Goal: Task Accomplishment & Management: Complete application form

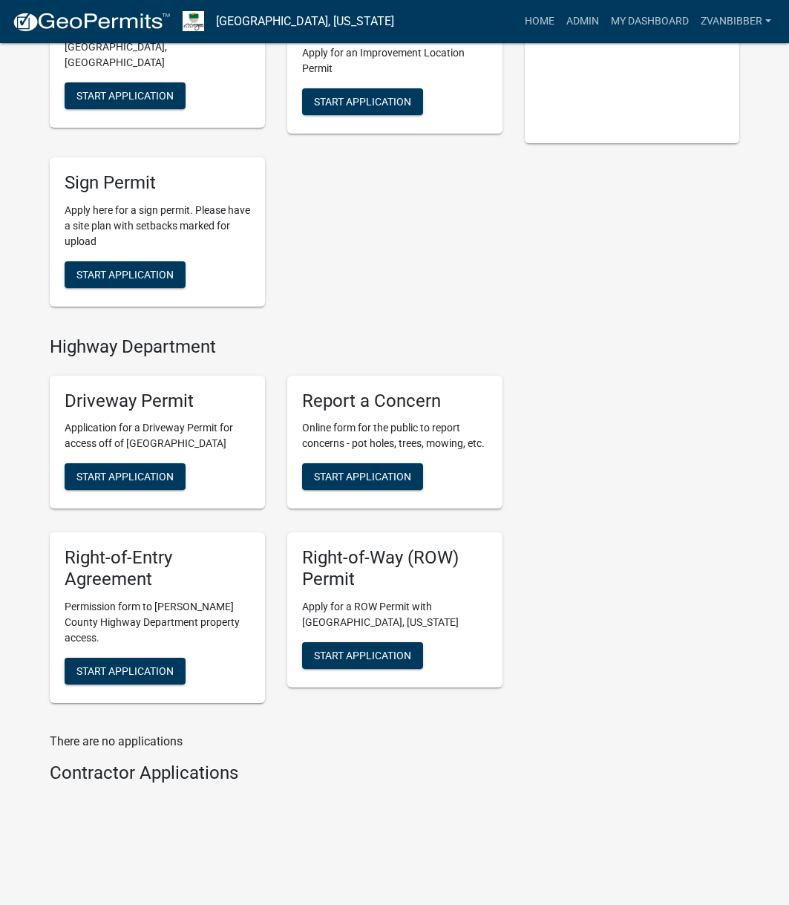
scroll to position [462, 0]
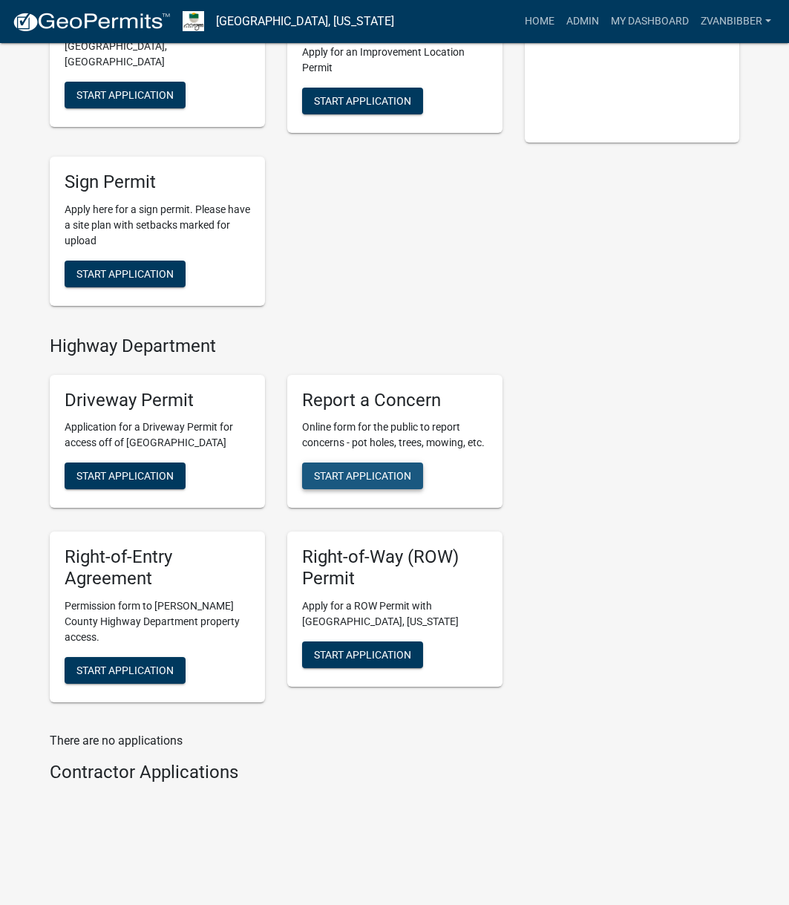
click at [308, 467] on button "Start Application" at bounding box center [362, 475] width 121 height 27
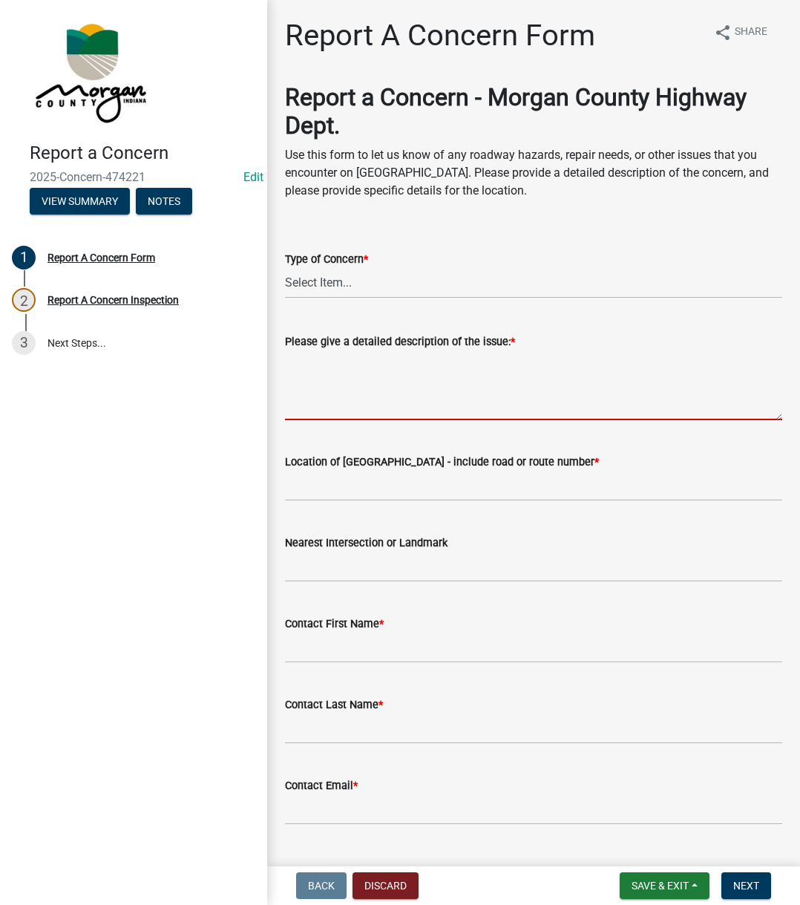
click at [350, 376] on textarea "Please give a detailed description of the issue: *" at bounding box center [533, 385] width 497 height 70
paste textarea "Reported a vine that is hitting vehicles at the intersection of [GEOGRAPHIC_DAT…"
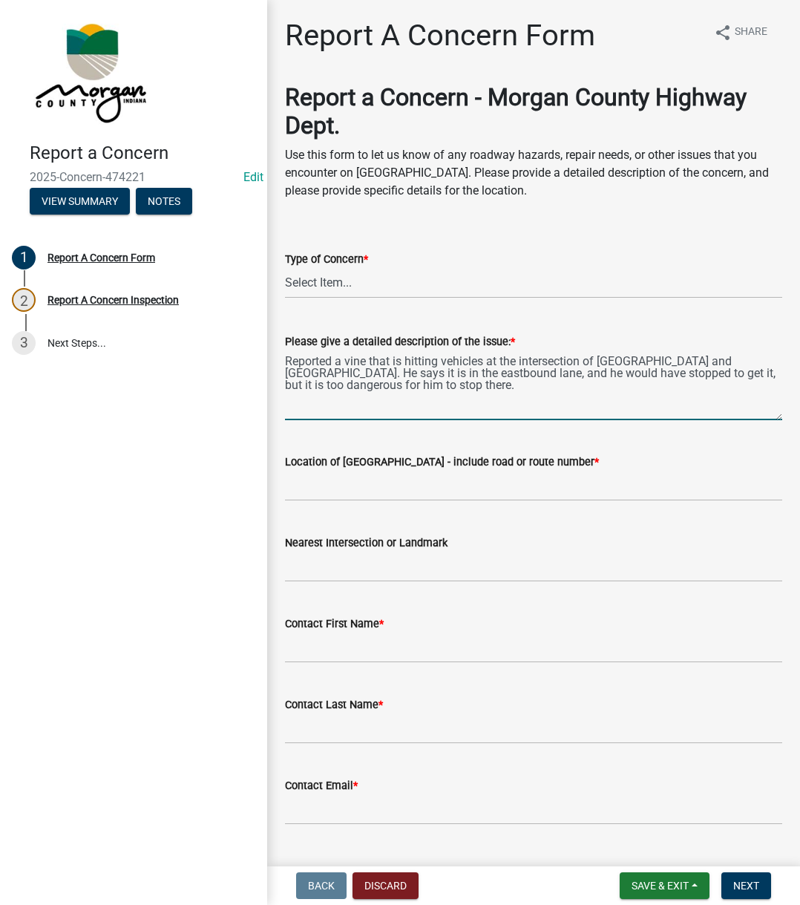
type textarea "Reported a vine that is hitting vehicles at the intersection of [GEOGRAPHIC_DAT…"
click at [344, 282] on select "Select Item... Pot Hole Patching Ditch Tree Sign Mowing Culvert Other" at bounding box center [533, 283] width 497 height 30
click at [285, 268] on select "Select Item... Pot Hole Patching Ditch Tree Sign Mowing Culvert Other" at bounding box center [533, 283] width 497 height 30
select select "3582e9dc-d8cd-4526-a2d9-157cc62522fd"
click at [354, 393] on textarea "Reported a vine that is hitting vehicles at the intersection of [GEOGRAPHIC_DAT…" at bounding box center [533, 385] width 497 height 70
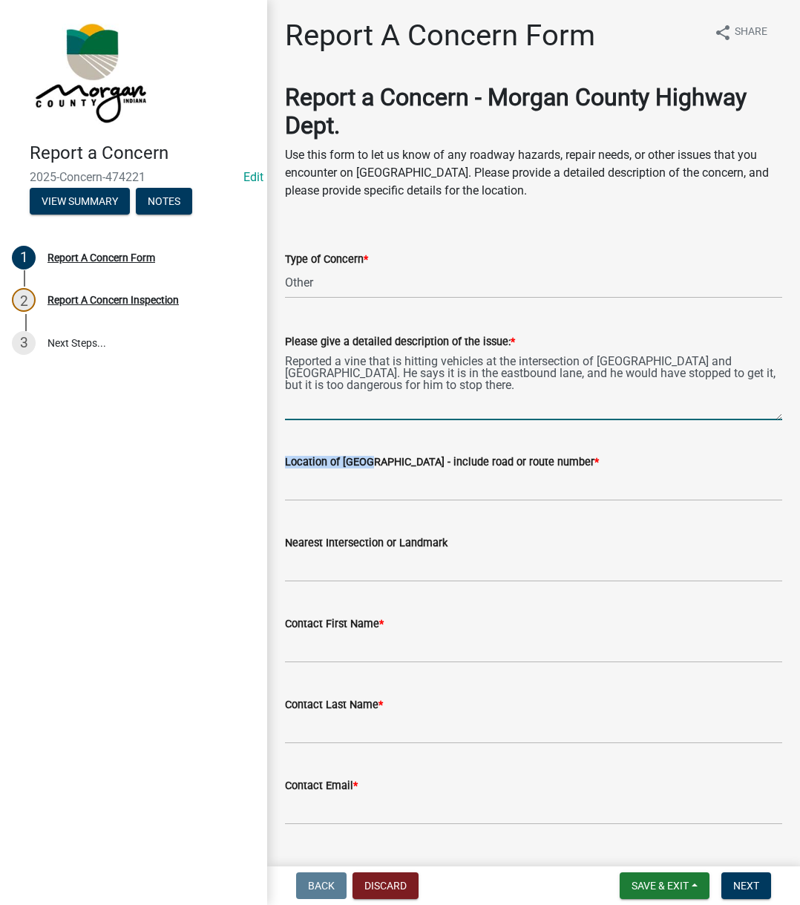
drag, startPoint x: 367, startPoint y: 465, endPoint x: 364, endPoint y: 473, distance: 9.0
click at [364, 472] on form "Location of [GEOGRAPHIC_DATA] - include road or route number *" at bounding box center [533, 477] width 497 height 48
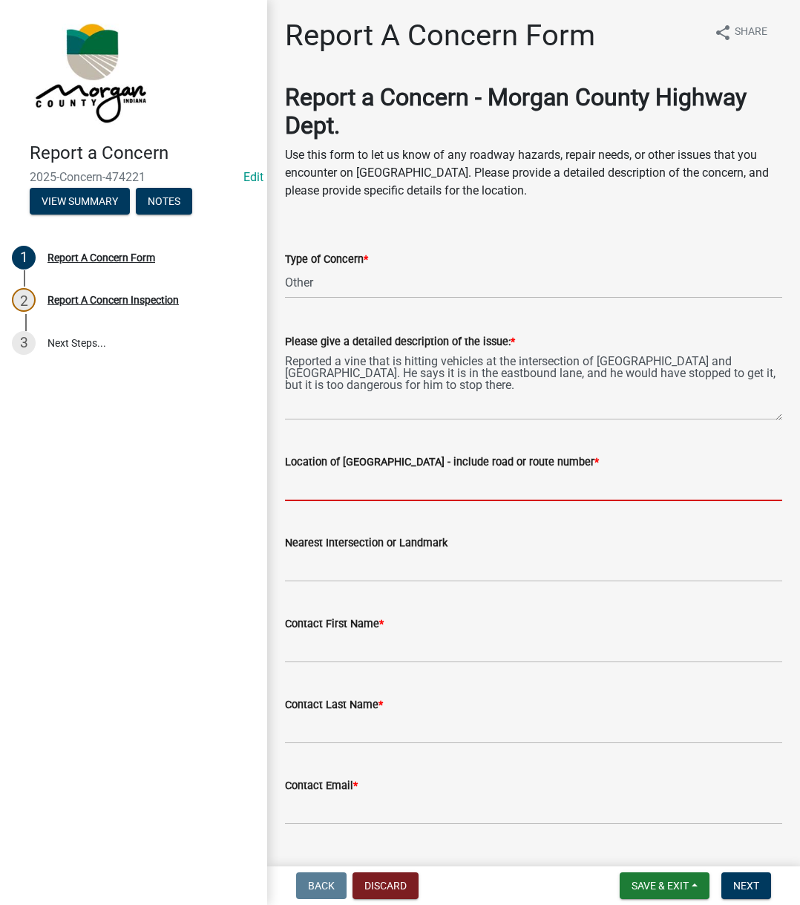
click at [356, 485] on input "Location of [GEOGRAPHIC_DATA] - include road or route number *" at bounding box center [533, 486] width 497 height 30
type input "L"
type input "Maple Turn"
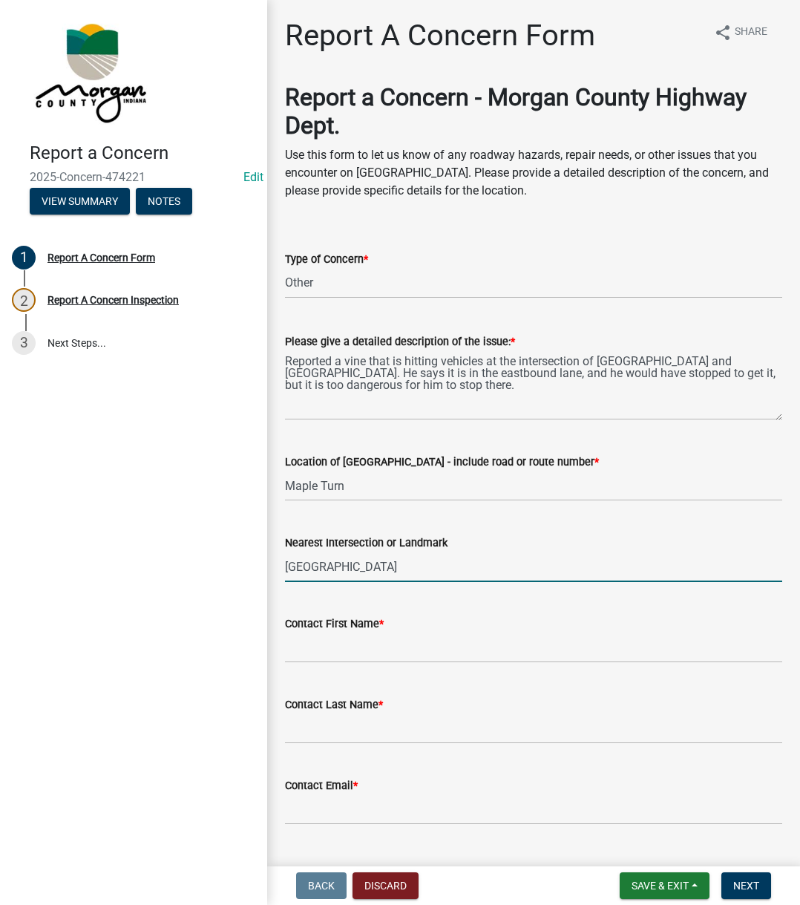
type input "[GEOGRAPHIC_DATA]"
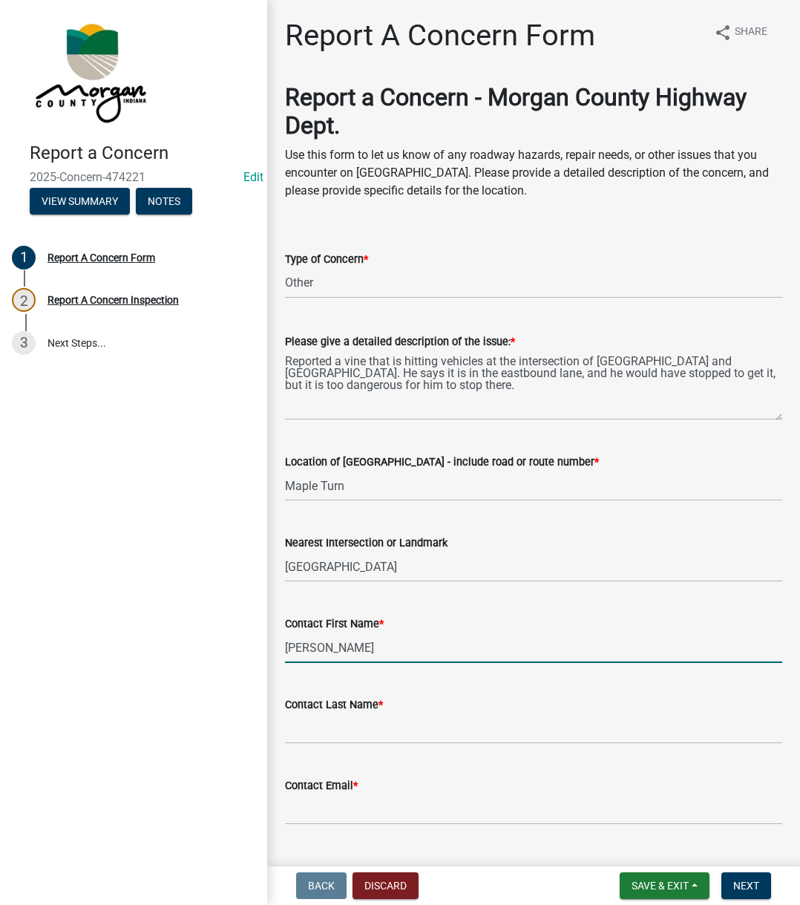
type input "[PERSON_NAME]"
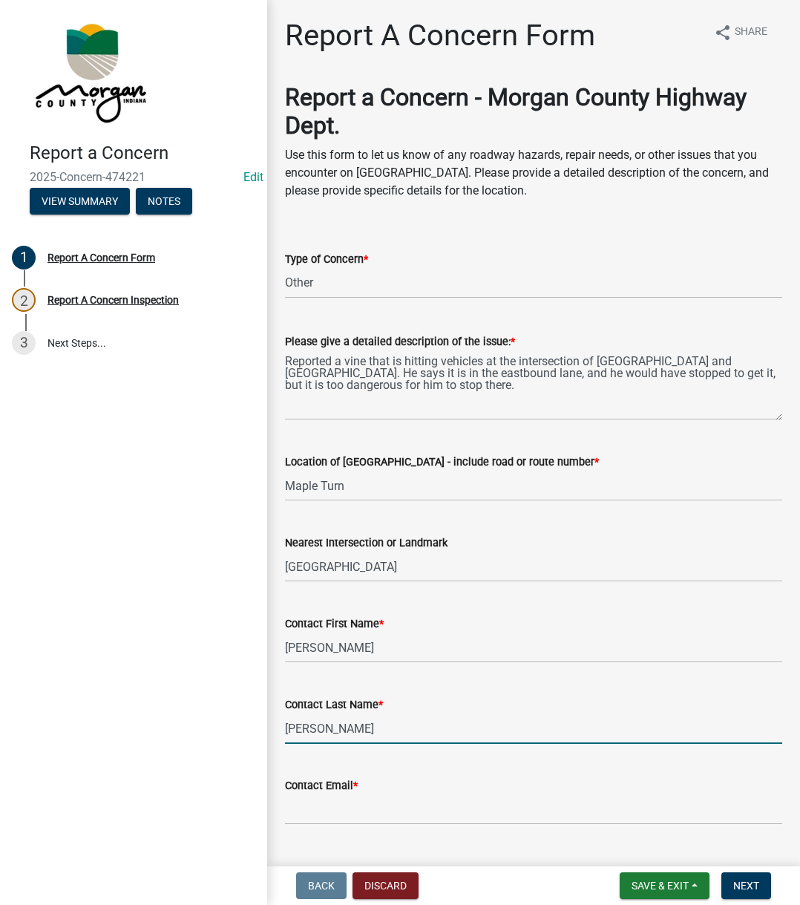
type input "[PERSON_NAME]"
type input "[EMAIL_ADDRESS][DOMAIN_NAME]"
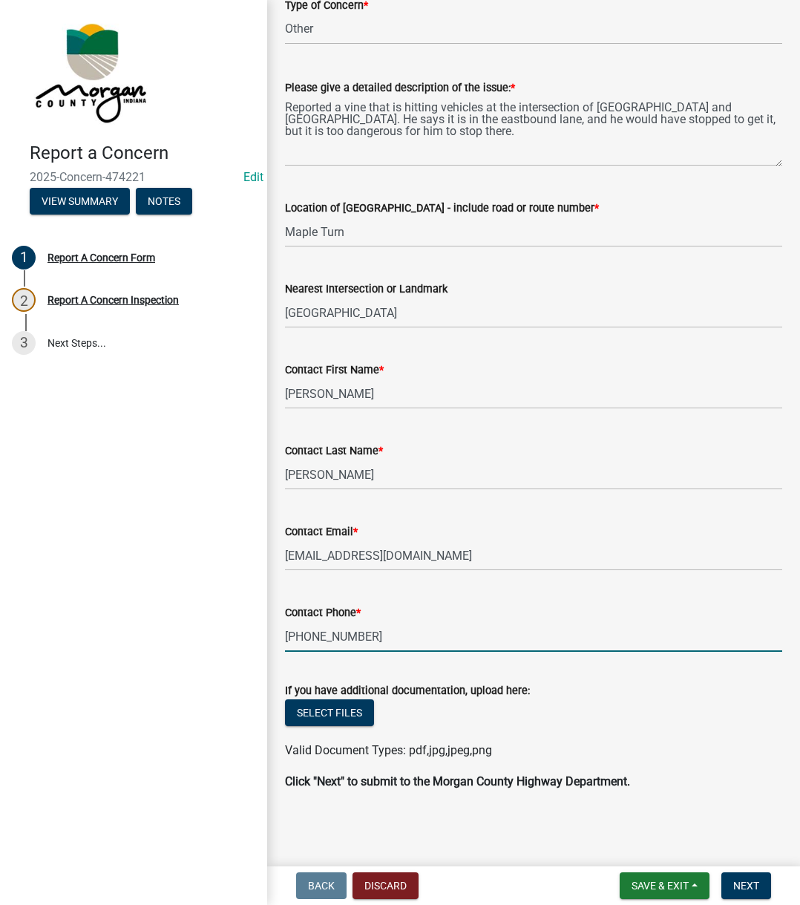
type input "[PHONE_NUMBER]"
click at [748, 891] on span "Next" at bounding box center [746, 886] width 26 height 12
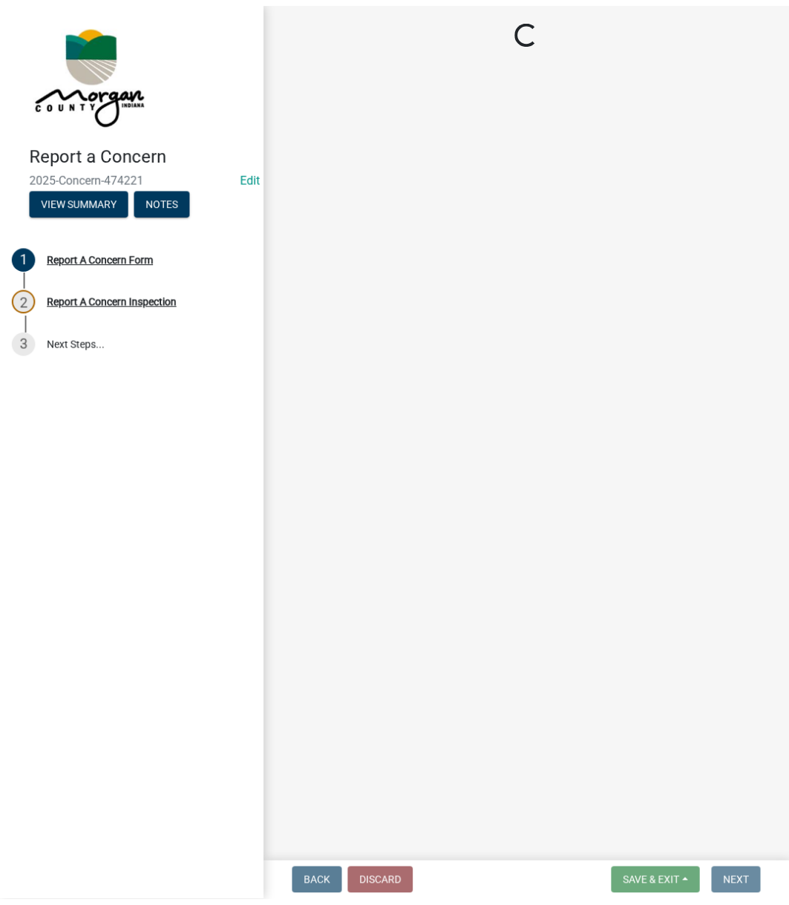
scroll to position [0, 0]
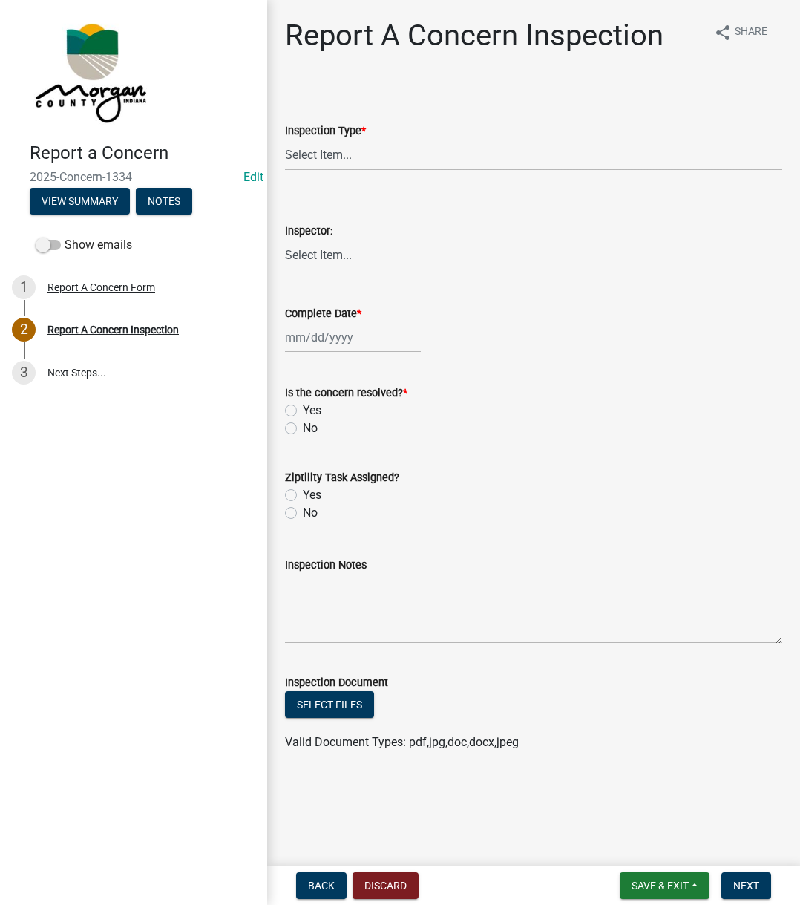
click at [361, 155] on select "Select Item... Pot Hole Patching Ditch Tree Sign Mowing Culvert Other" at bounding box center [533, 155] width 497 height 30
click at [285, 140] on select "Select Item... Pot Hole Patching Ditch Tree Sign Mowing Culvert Other" at bounding box center [533, 155] width 497 height 30
select select "3582e9dc-d8cd-4526-a2d9-157cc62522fd"
click at [347, 260] on select "Select Item... [PERSON_NAME] [PERSON_NAME] [PERSON_NAME] [PERSON_NAME] [PERSON_…" at bounding box center [533, 255] width 497 height 30
click at [285, 240] on select "Select Item... [PERSON_NAME] [PERSON_NAME] [PERSON_NAME] [PERSON_NAME] [PERSON_…" at bounding box center [533, 255] width 497 height 30
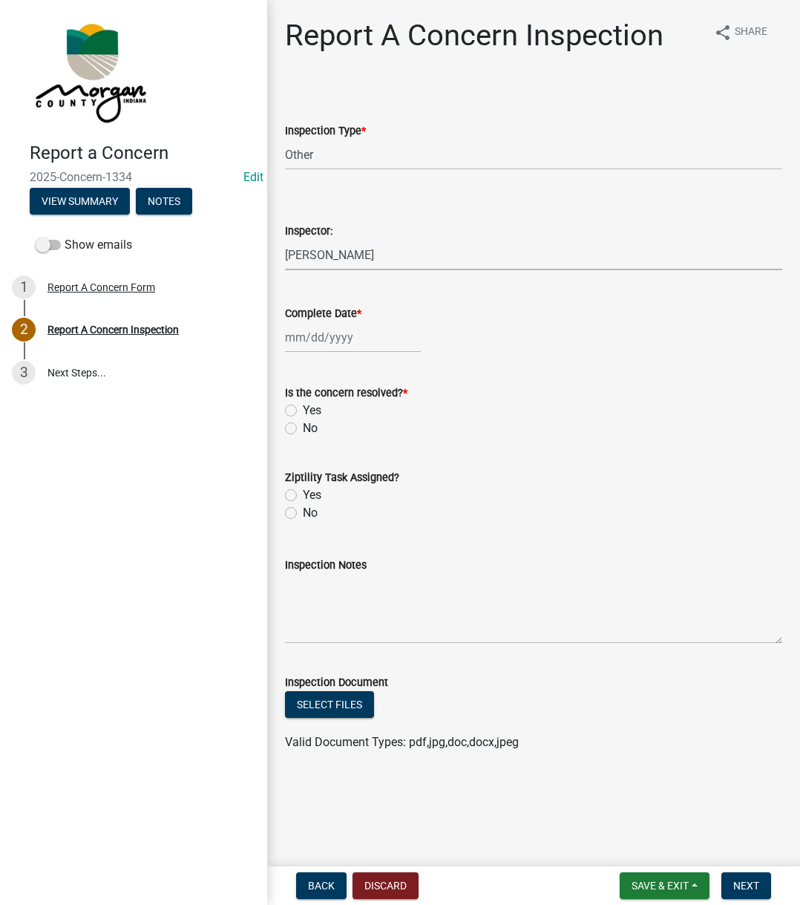
select select "742eb044-fc58-4034-b35e-1550e746fcda"
click at [324, 342] on div at bounding box center [353, 337] width 136 height 30
select select "9"
select select "2025"
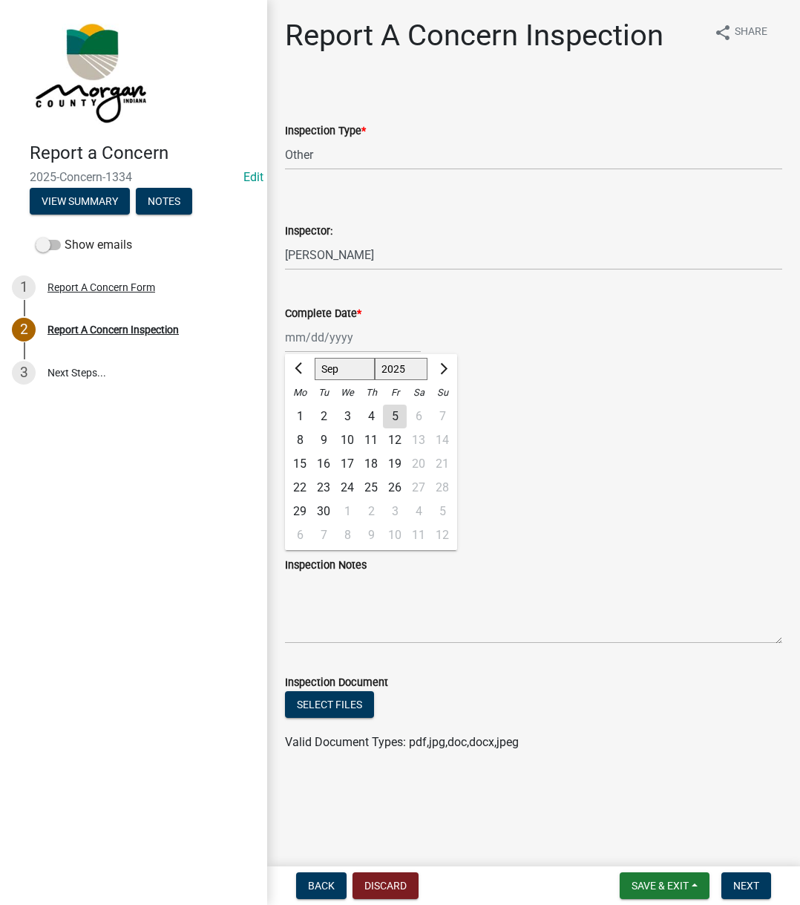
click at [396, 416] on div "5" at bounding box center [395, 417] width 24 height 24
type input "[DATE]"
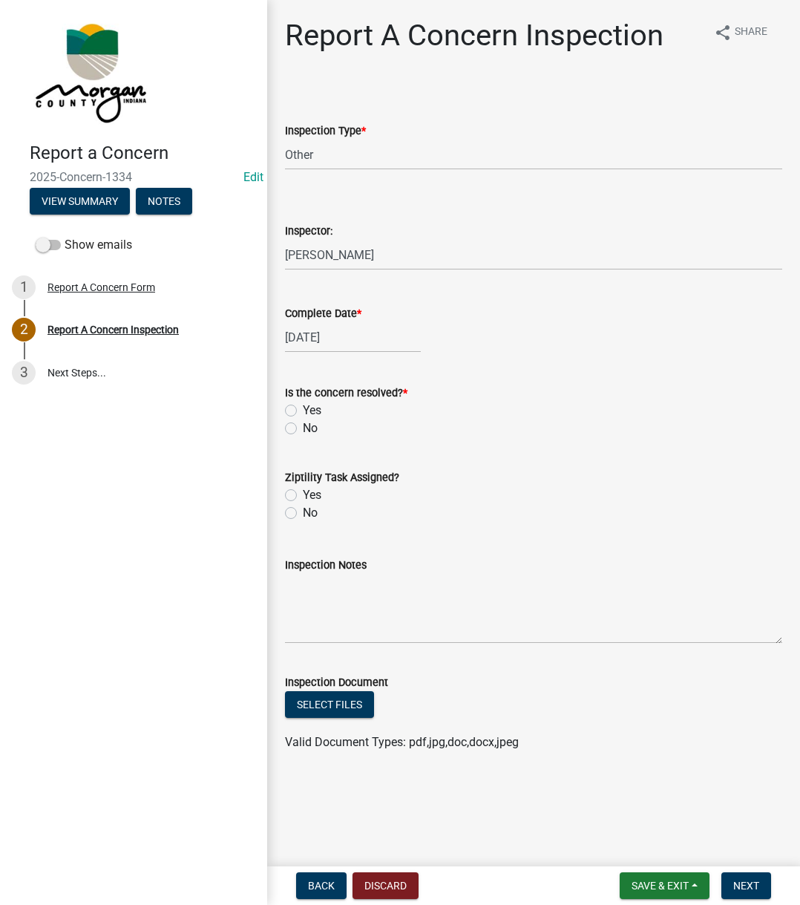
click at [286, 413] on div "Is the concern resolved? * Yes No" at bounding box center [534, 401] width 520 height 71
click at [303, 413] on label "Yes" at bounding box center [312, 411] width 19 height 18
click at [303, 411] on input "Yes" at bounding box center [308, 407] width 10 height 10
radio input "true"
click at [303, 511] on label "No" at bounding box center [310, 513] width 15 height 18
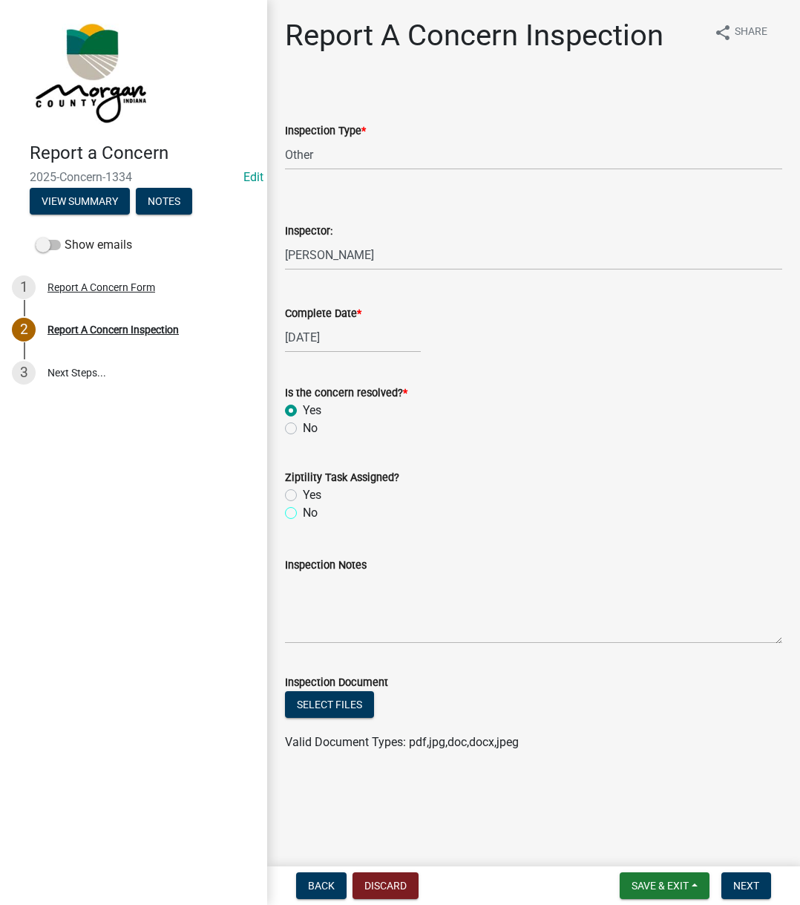
click at [303, 511] on input "No" at bounding box center [308, 509] width 10 height 10
radio input "true"
click at [302, 579] on textarea "Inspection Notes" at bounding box center [533, 609] width 497 height 70
type textarea "V"
type textarea "D"
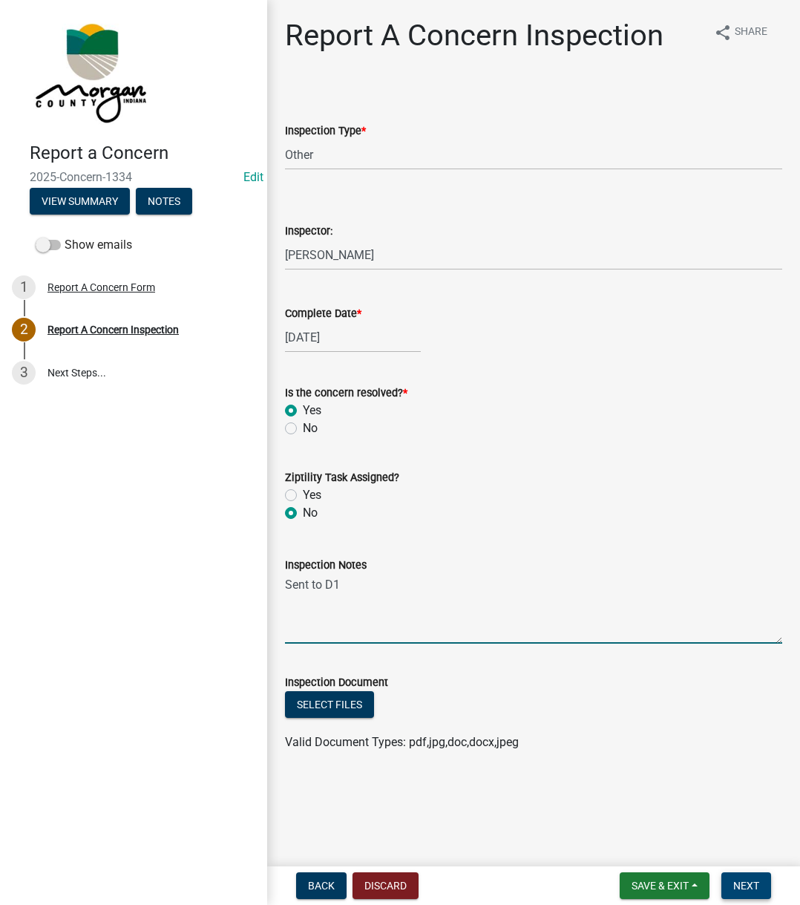
type textarea "Sent to D1"
click at [731, 883] on button "Next" at bounding box center [747, 885] width 50 height 27
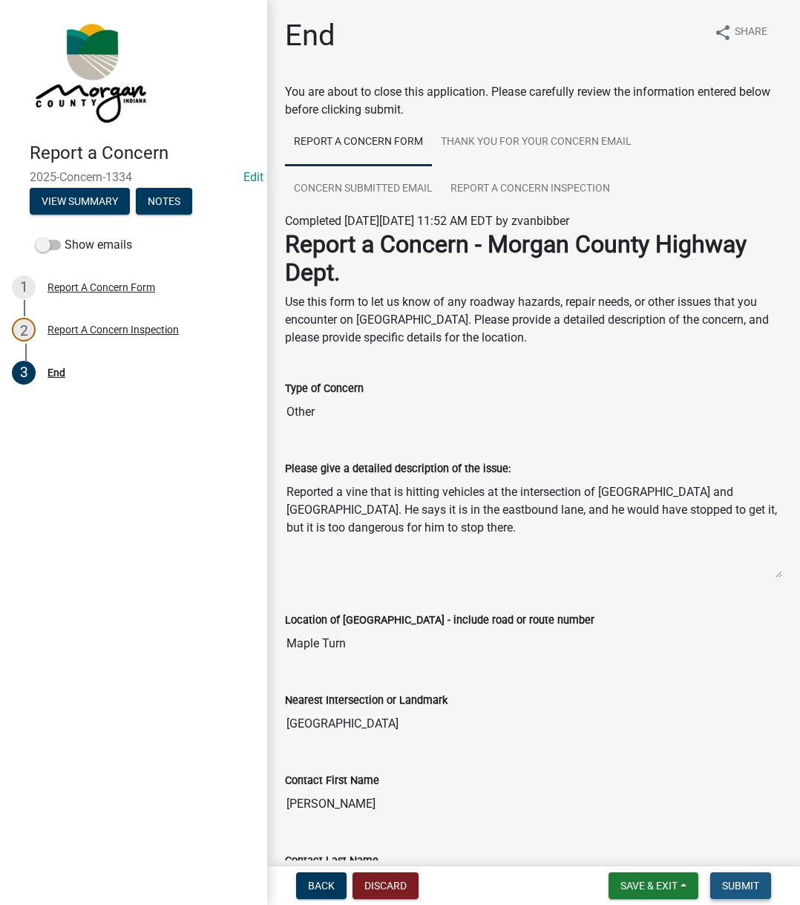
click at [756, 883] on span "Submit" at bounding box center [740, 886] width 37 height 12
